Goal: Task Accomplishment & Management: Use online tool/utility

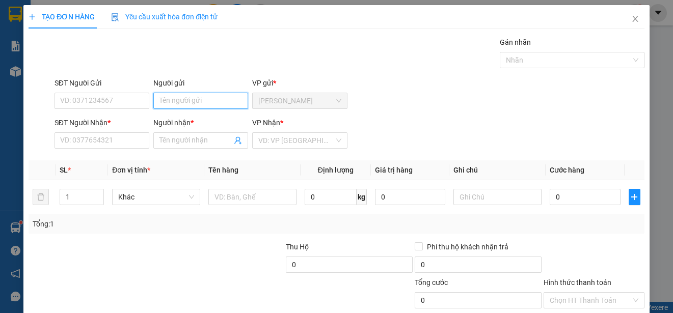
click at [208, 98] on input "Người gửi" at bounding box center [200, 101] width 95 height 16
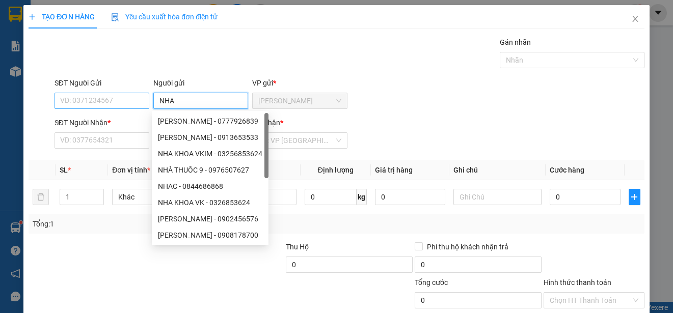
type input "NHA"
click at [121, 99] on input "SĐT Người Gửi" at bounding box center [102, 101] width 95 height 16
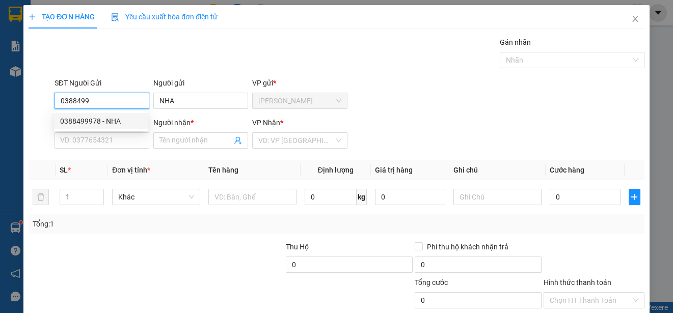
click at [121, 122] on div "0388499978 - NHA" at bounding box center [101, 121] width 82 height 11
type input "0388499978"
type input "0799751985"
type input "LAI"
type input "20.000"
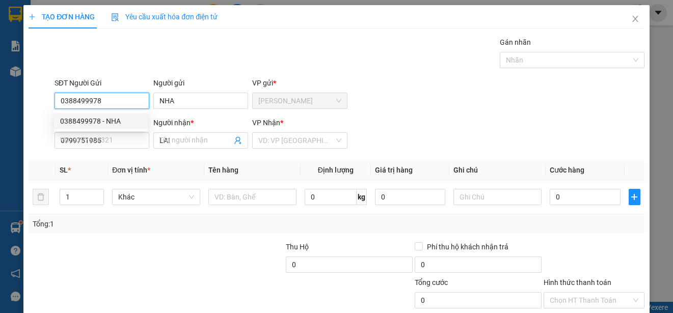
type input "20.000"
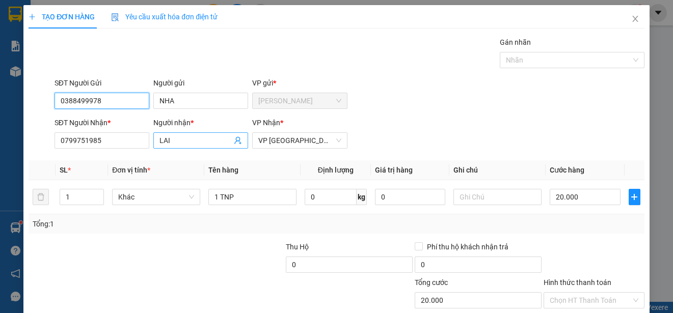
type input "0388499978"
click at [172, 138] on input "LAI" at bounding box center [195, 140] width 72 height 11
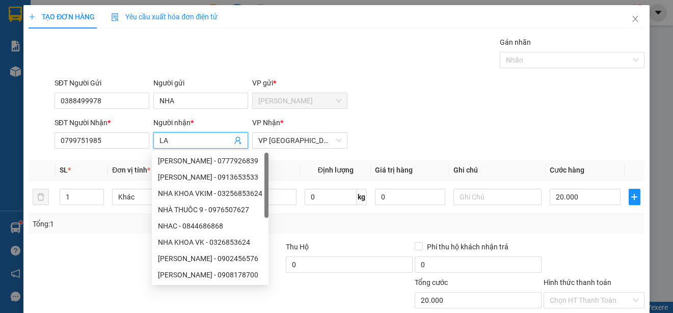
type input "L"
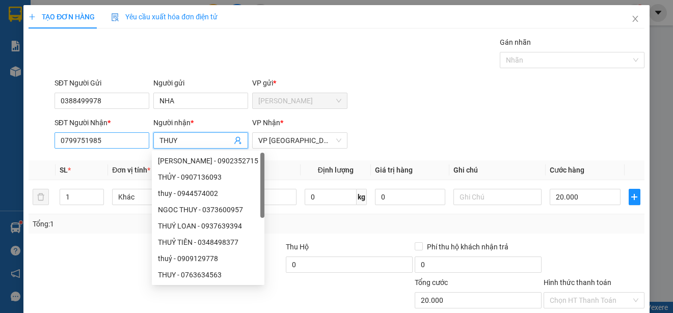
type input "THUY"
click at [123, 143] on input "0799751985" at bounding box center [102, 140] width 95 height 16
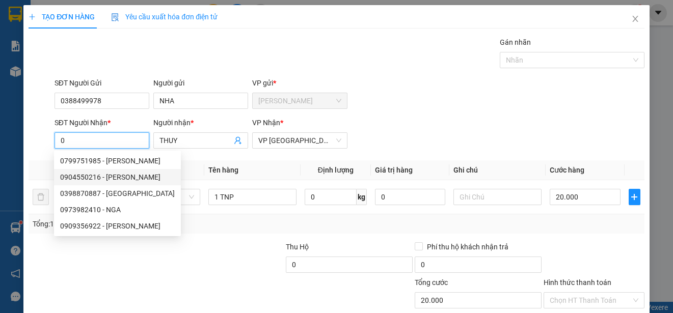
click at [109, 177] on div "0904550216 - [PERSON_NAME]" at bounding box center [117, 177] width 115 height 11
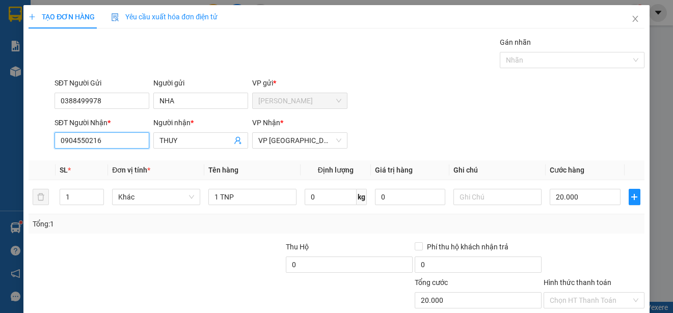
scroll to position [64, 0]
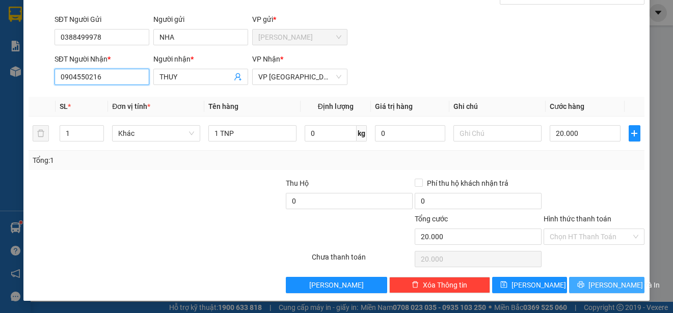
type input "0904550216"
click at [602, 283] on span "[PERSON_NAME] và In" at bounding box center [623, 285] width 71 height 11
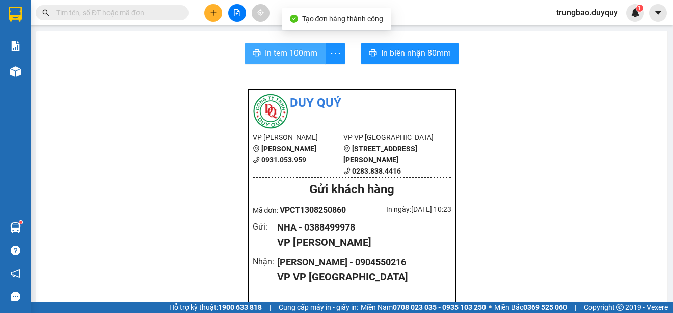
click at [292, 56] on span "In tem 100mm" at bounding box center [291, 53] width 52 height 13
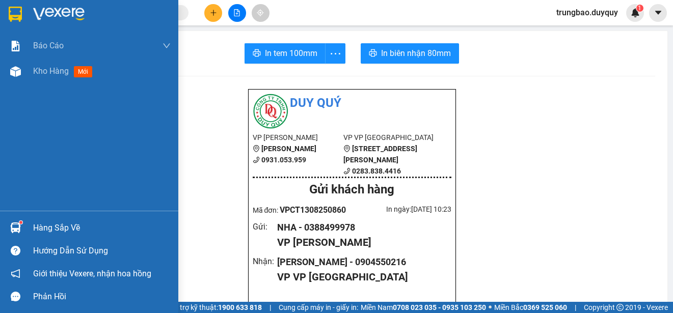
click at [17, 11] on img at bounding box center [15, 14] width 13 height 15
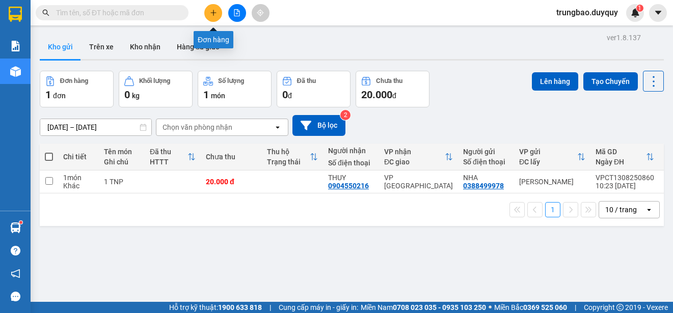
click at [210, 12] on icon "plus" at bounding box center [213, 12] width 7 height 7
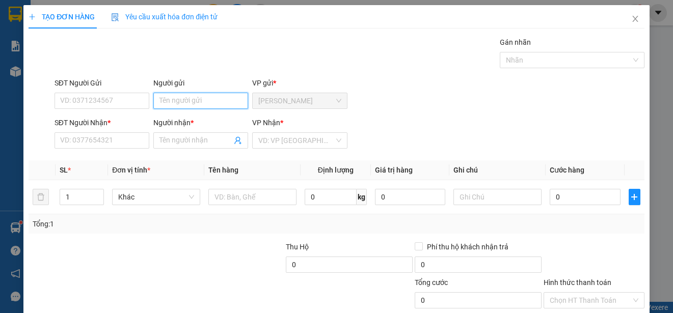
click at [222, 101] on input "Người gửi" at bounding box center [200, 101] width 95 height 16
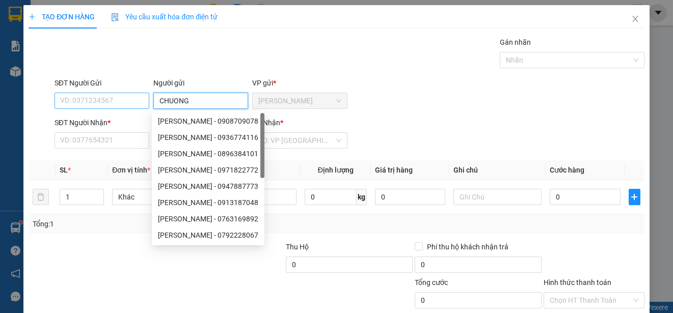
type input "CHUONG"
click at [141, 103] on input "SĐT Người Gửi" at bounding box center [102, 101] width 95 height 16
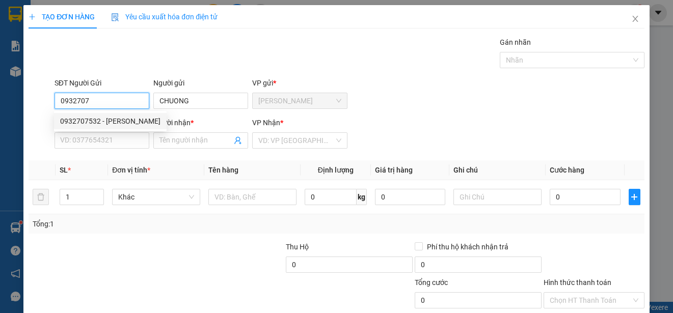
click at [120, 119] on div "0932707532 - [PERSON_NAME]" at bounding box center [110, 121] width 100 height 11
type input "0932707532"
type input "CHƯƠNG"
type input "0932779388"
type input "LIÊN"
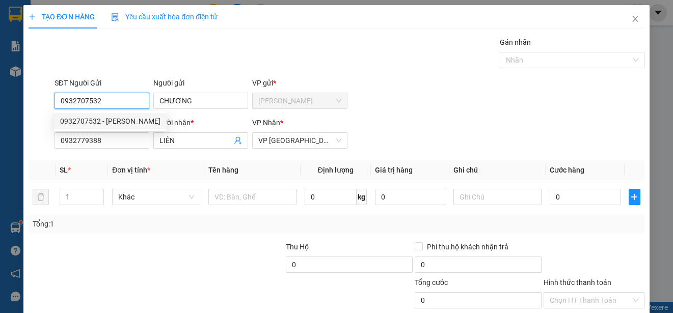
type input "150.000"
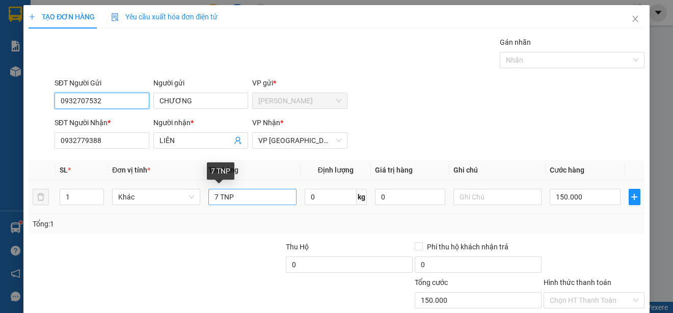
type input "0932707532"
drag, startPoint x: 216, startPoint y: 196, endPoint x: 223, endPoint y: 193, distance: 7.1
click at [223, 193] on input "7 TNP" at bounding box center [252, 197] width 88 height 16
click at [210, 196] on input "TNP" at bounding box center [252, 197] width 88 height 16
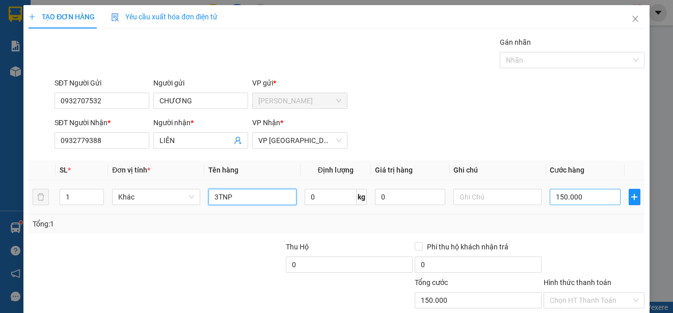
type input "3TNP"
click at [550, 197] on input "150.000" at bounding box center [585, 197] width 71 height 16
type input "0"
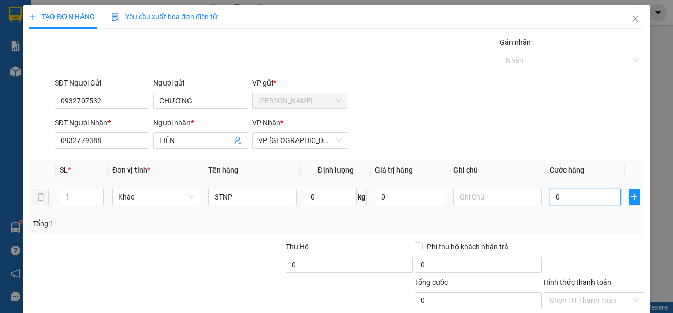
click at [550, 197] on input "0" at bounding box center [585, 197] width 71 height 16
type input "80"
type input "800"
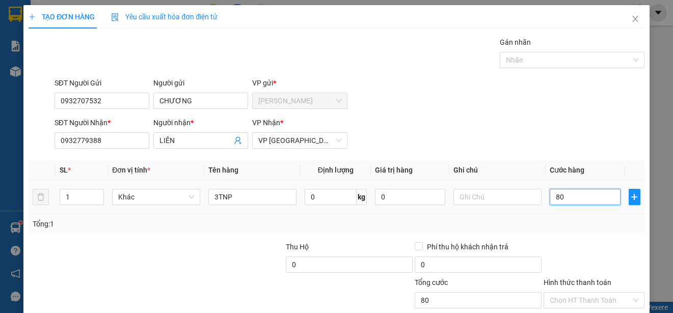
type input "800"
type input "8.000"
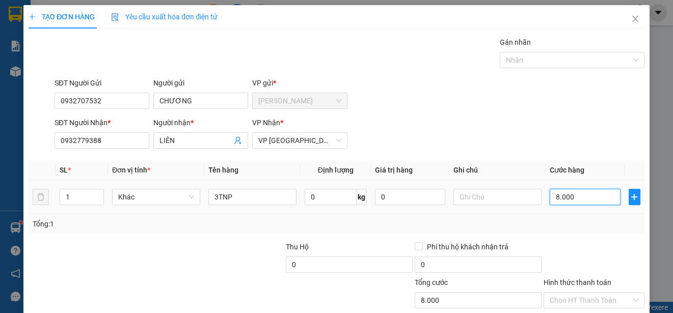
type input "80.000"
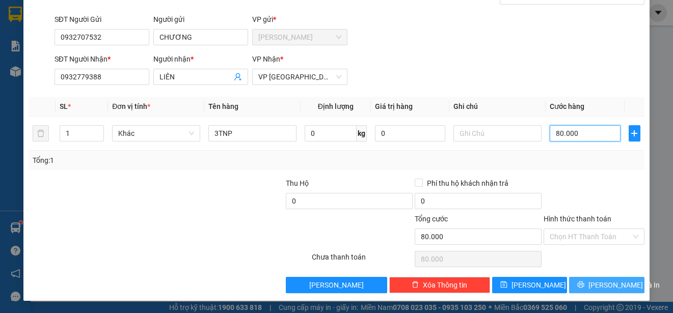
type input "80.000"
click at [618, 285] on span "[PERSON_NAME] và In" at bounding box center [623, 285] width 71 height 11
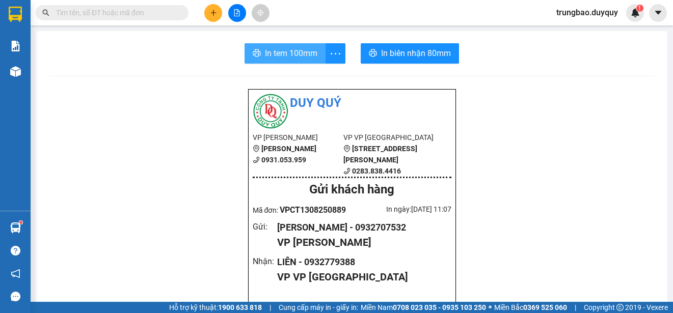
click at [285, 57] on span "In tem 100mm" at bounding box center [291, 53] width 52 height 13
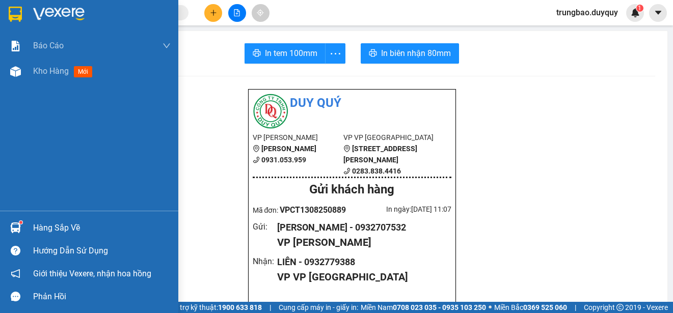
click at [16, 13] on img at bounding box center [15, 14] width 13 height 15
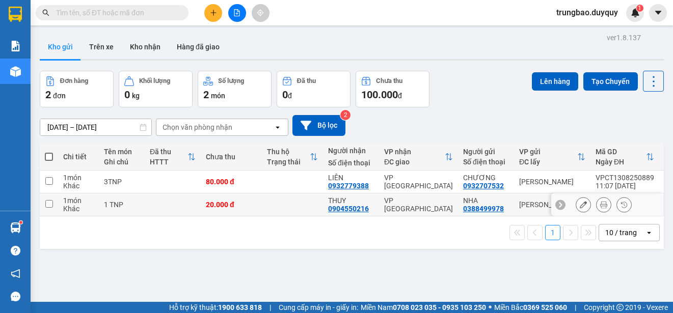
click at [50, 203] on input "checkbox" at bounding box center [49, 204] width 8 height 8
checkbox input "true"
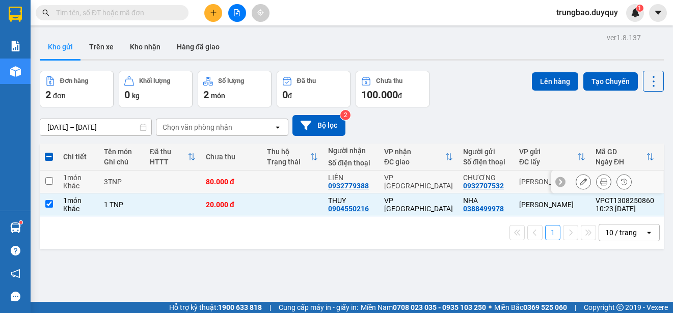
click at [51, 181] on input "checkbox" at bounding box center [49, 181] width 8 height 8
checkbox input "true"
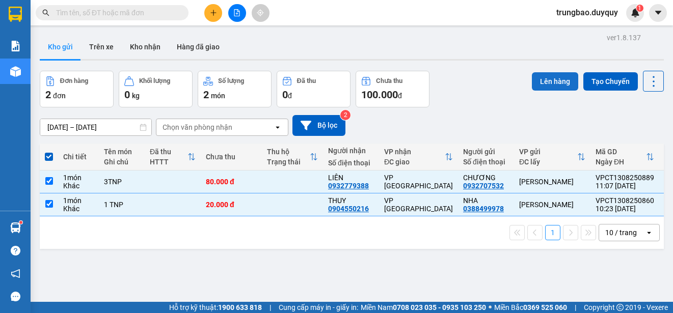
click at [546, 85] on button "Lên hàng" at bounding box center [555, 81] width 46 height 18
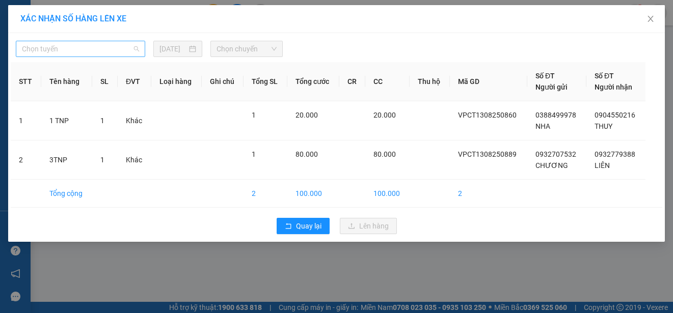
click at [109, 46] on span "Chọn tuyến" at bounding box center [80, 48] width 117 height 15
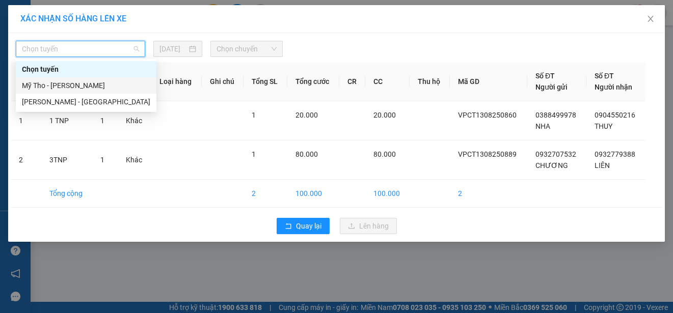
click at [111, 83] on div "Mỹ Tho - [PERSON_NAME]" at bounding box center [86, 85] width 128 height 11
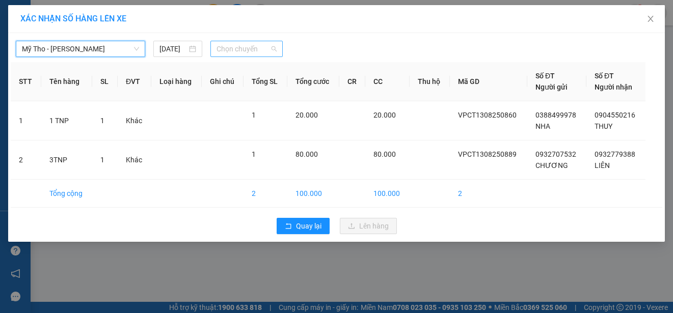
click at [236, 48] on span "Chọn chuyến" at bounding box center [247, 48] width 60 height 15
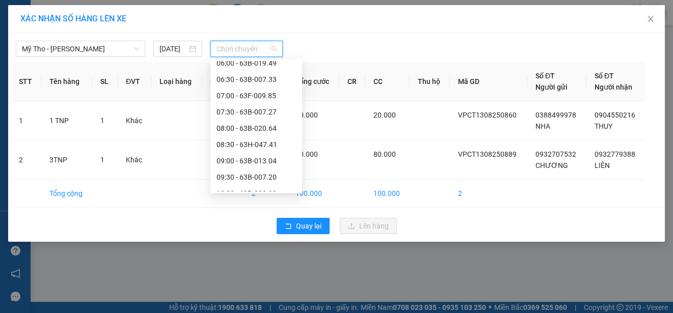
scroll to position [255, 0]
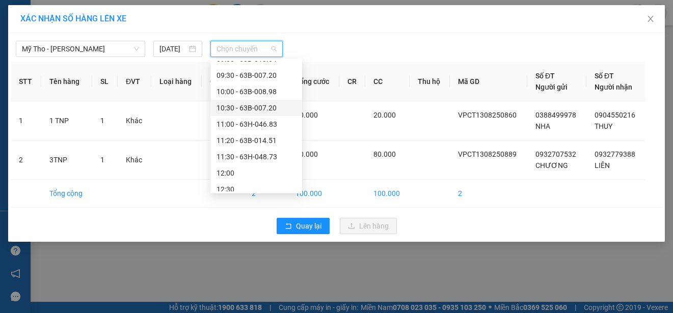
click at [268, 107] on div "10:30 - 63B-007.20" at bounding box center [256, 107] width 79 height 11
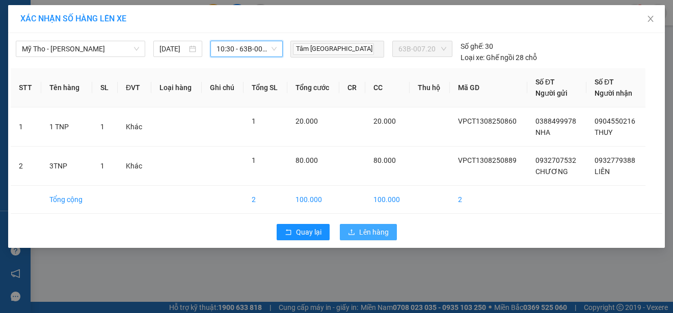
click at [368, 232] on span "Lên hàng" at bounding box center [374, 232] width 30 height 11
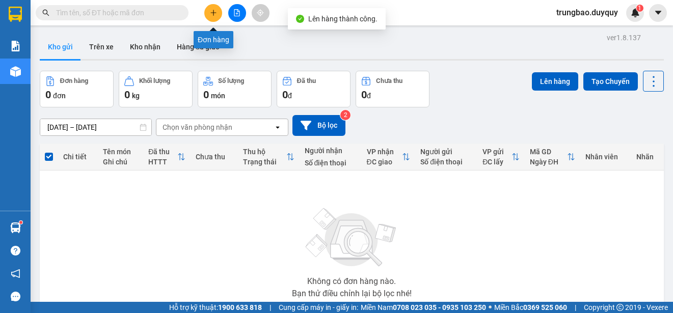
click at [215, 14] on icon "plus" at bounding box center [213, 12] width 7 height 7
